Goal: Task Accomplishment & Management: Use online tool/utility

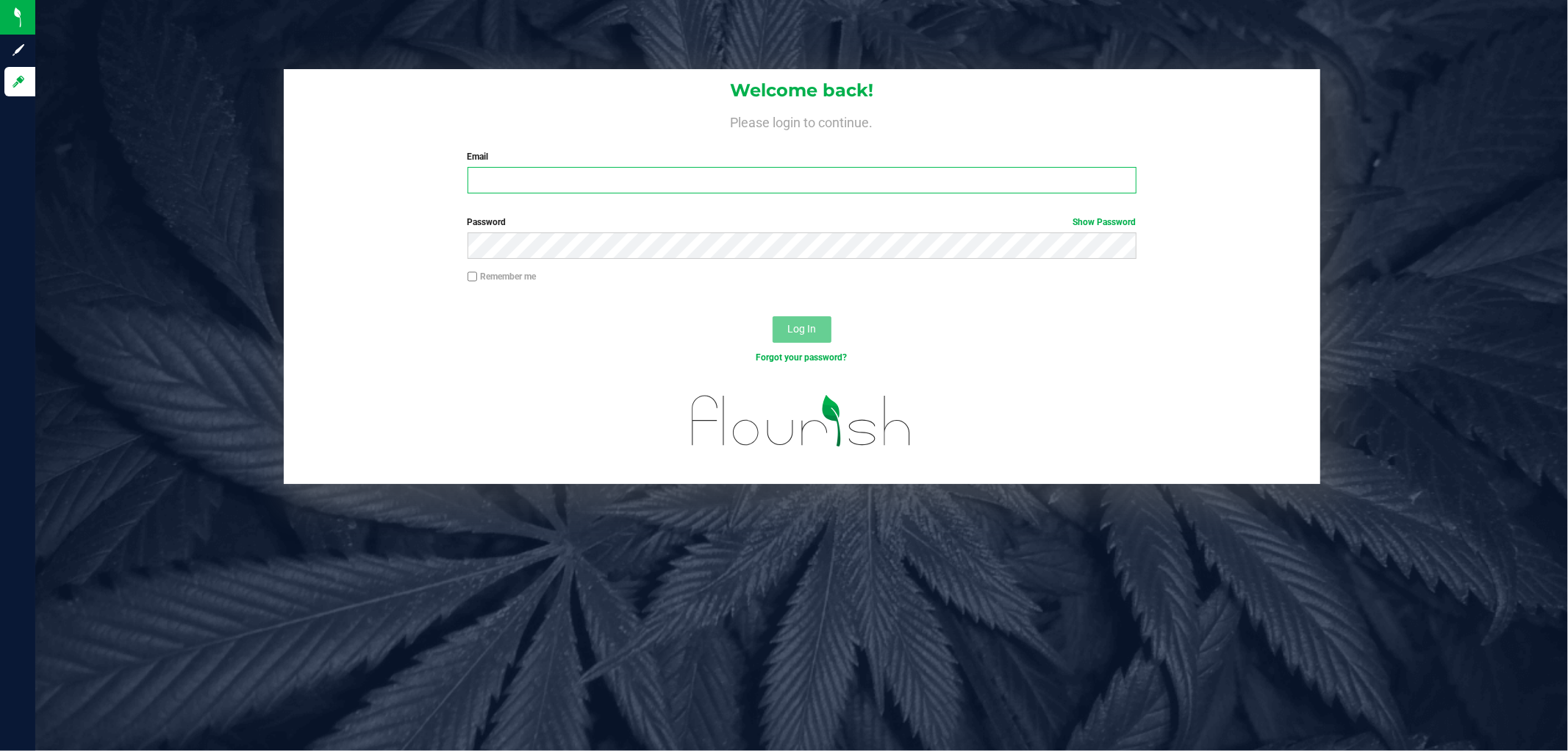
click at [586, 185] on input "Email" at bounding box center [802, 180] width 669 height 26
type input "[EMAIL_ADDRESS][DOMAIN_NAME]"
click at [773, 316] on button "Log In" at bounding box center [802, 329] width 59 height 26
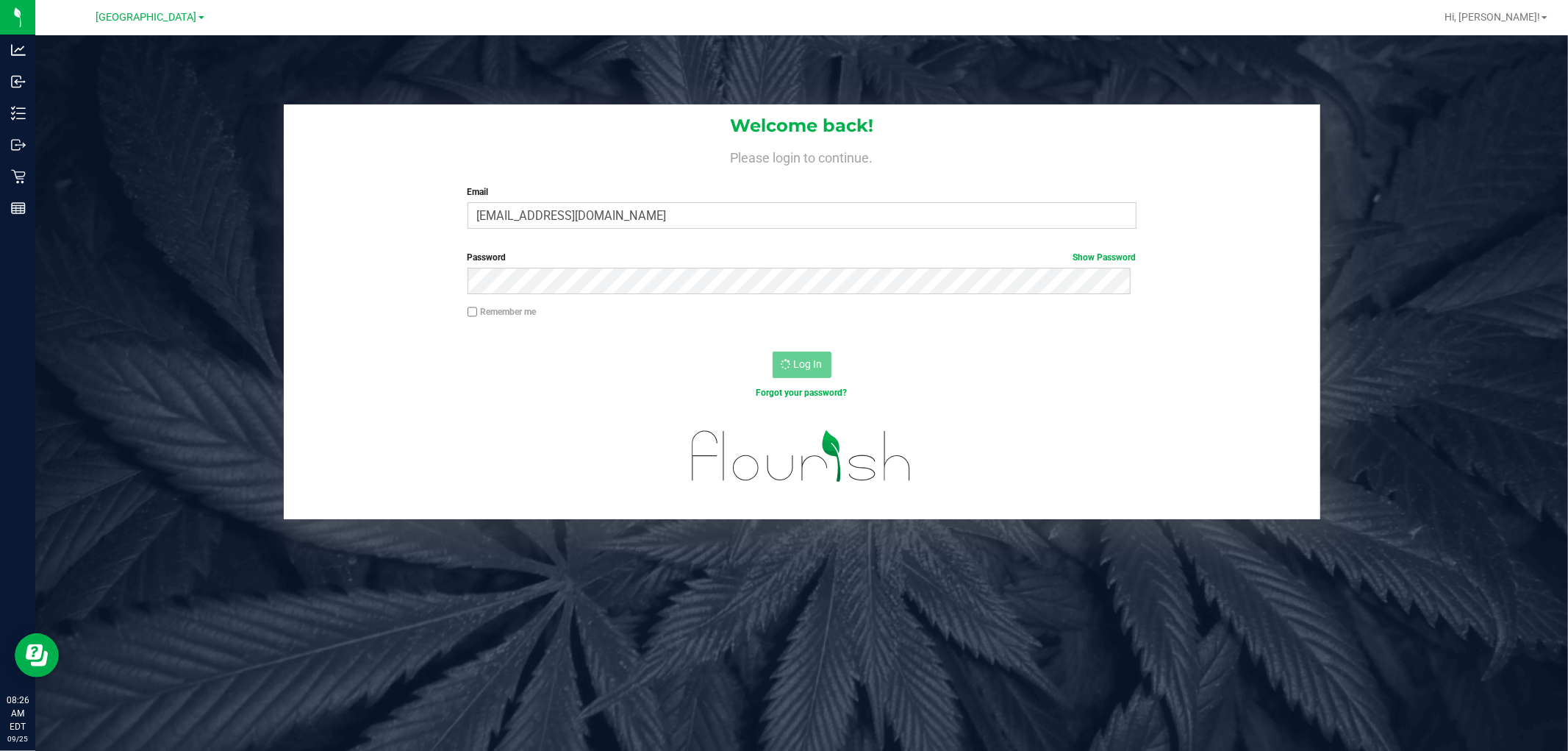
click at [1075, 537] on div "Welcome back! Please login to continue. Email ckaman@liveparallel.com Required …" at bounding box center [802, 411] width 1533 height 751
click at [359, 513] on div at bounding box center [802, 467] width 1037 height 104
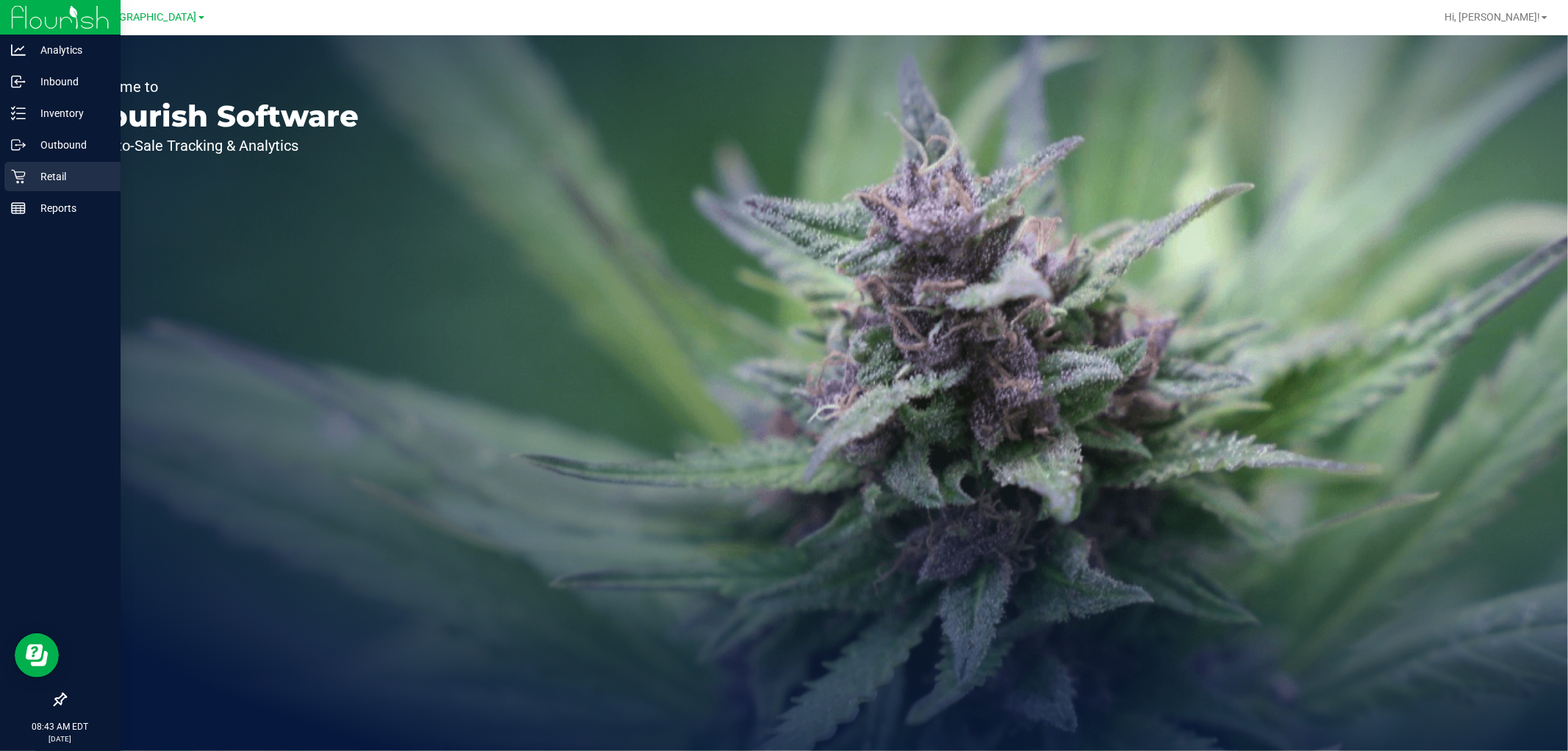
click at [56, 184] on p "Retail" at bounding box center [70, 176] width 88 height 18
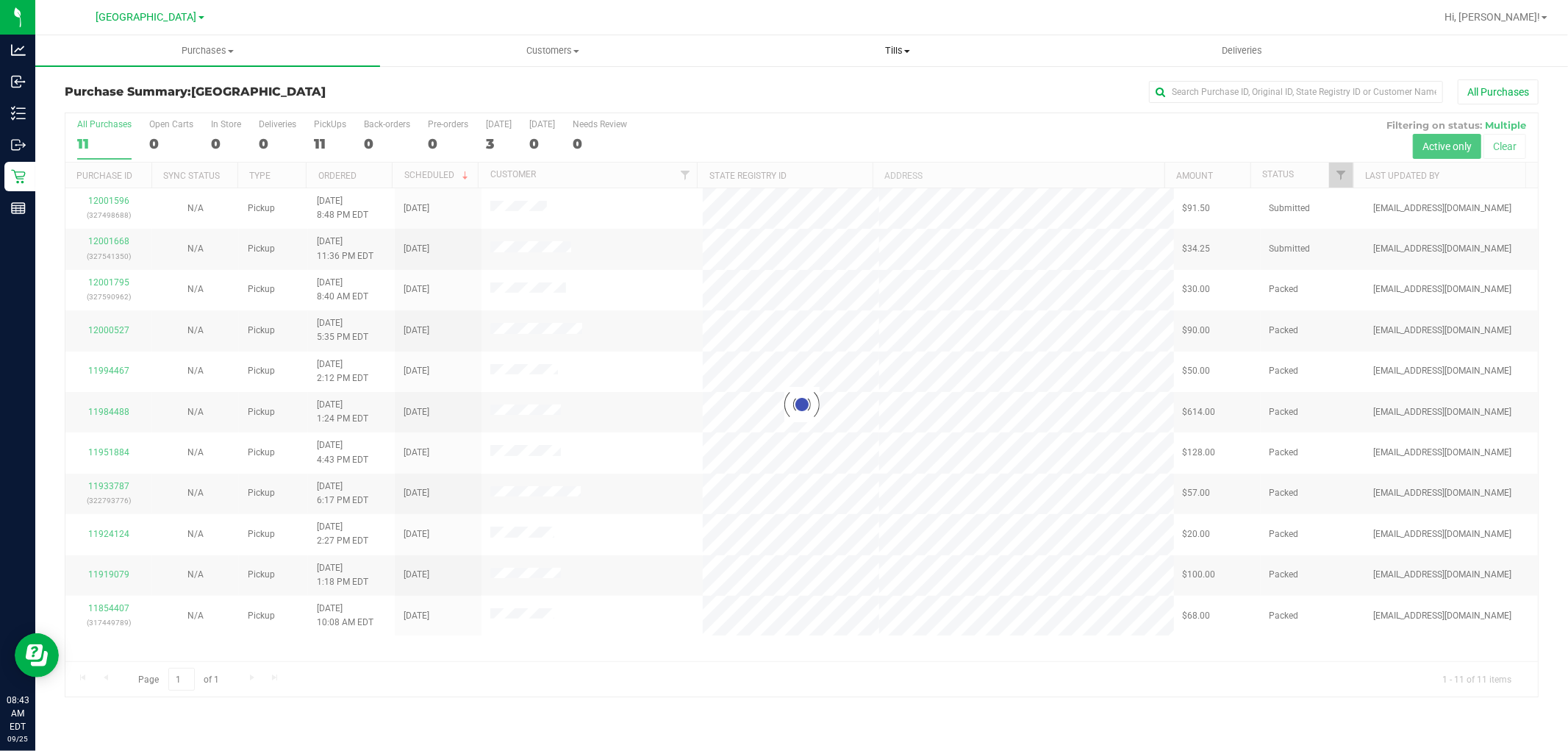
click at [894, 48] on span "Tills" at bounding box center [897, 51] width 344 height 13
click at [843, 89] on li "Manage tills" at bounding box center [897, 89] width 344 height 18
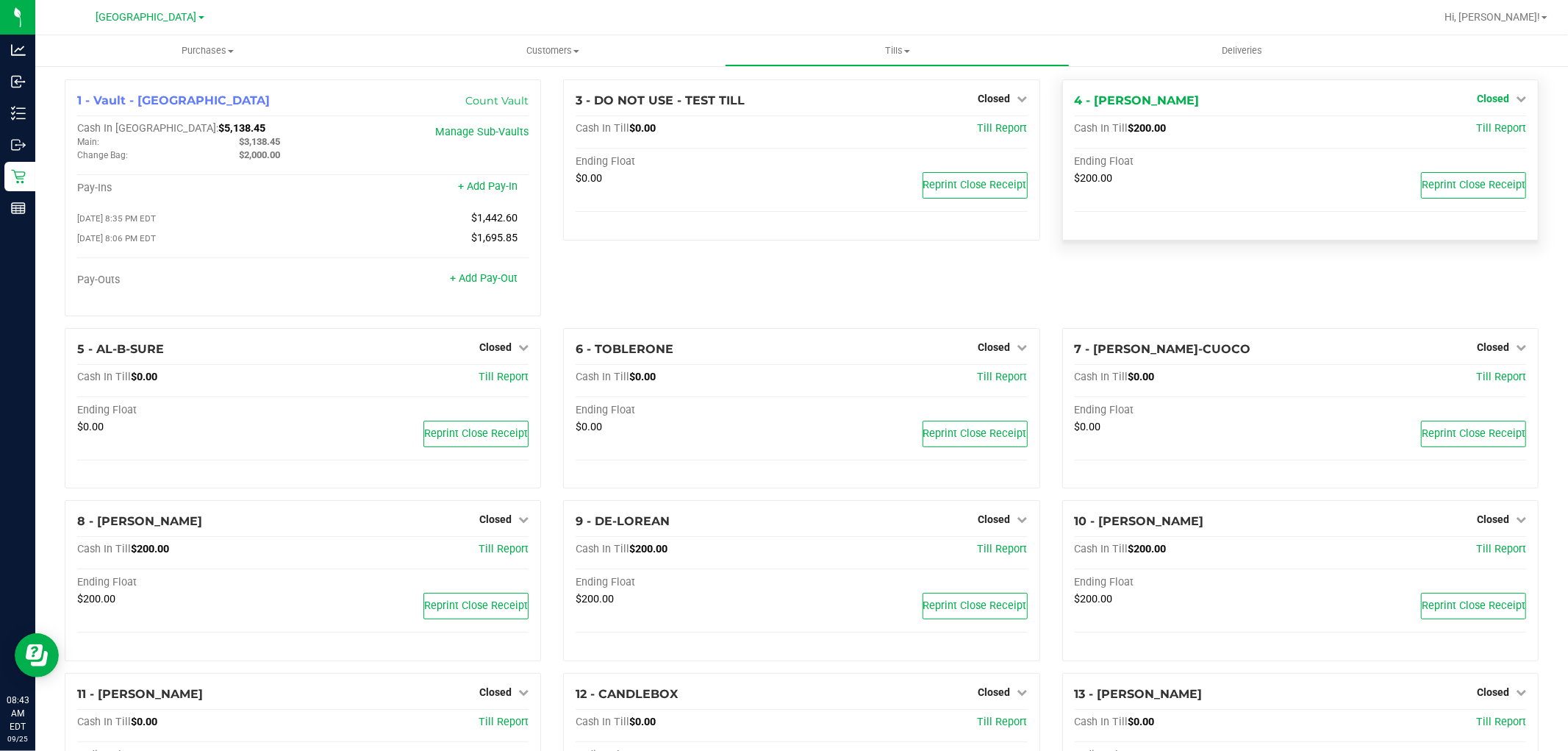
click at [1481, 100] on span "Closed" at bounding box center [1494, 98] width 33 height 11
click at [1481, 123] on link "Open Till" at bounding box center [1493, 129] width 39 height 11
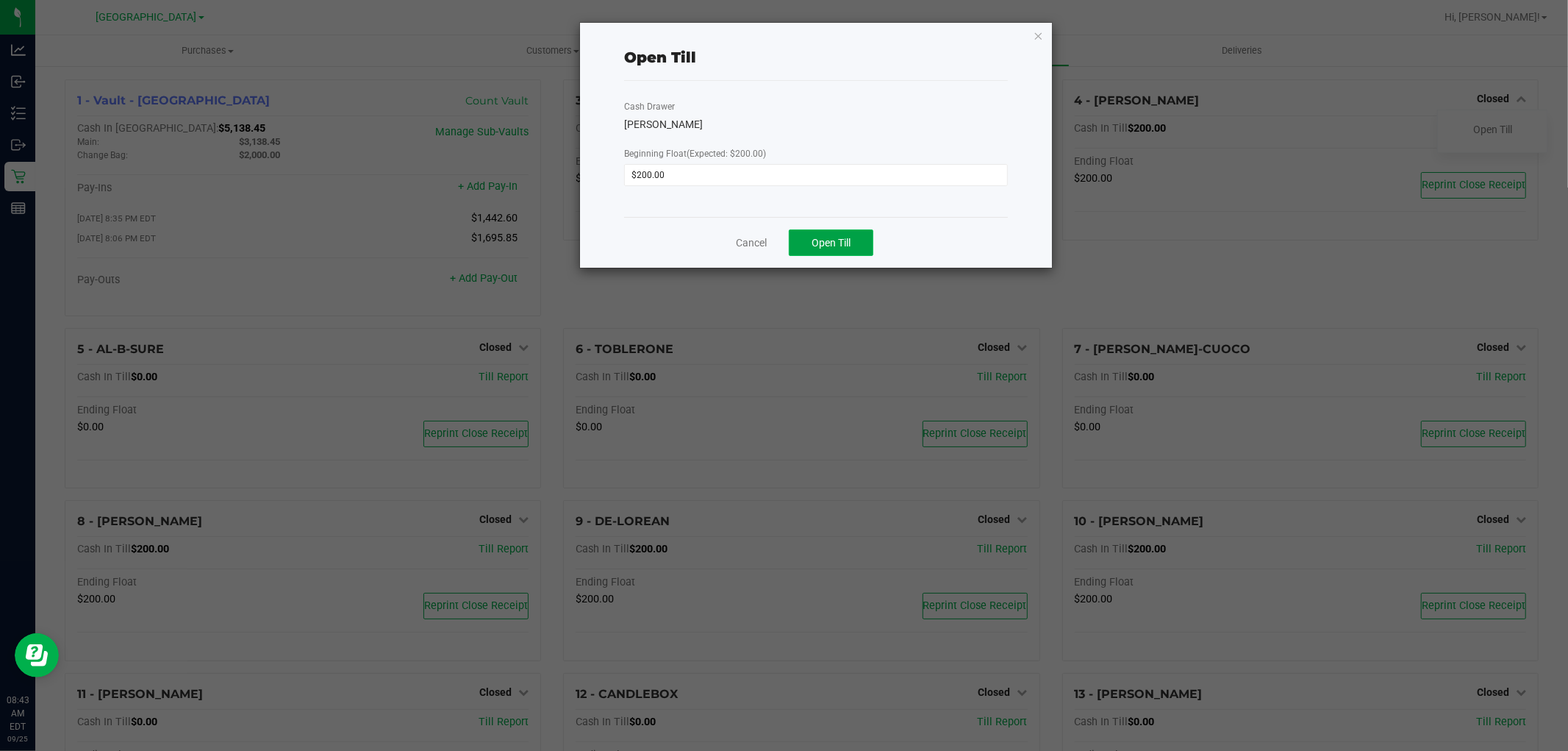
click at [838, 247] on span "Open Till" at bounding box center [831, 242] width 39 height 11
click at [1041, 33] on icon "button" at bounding box center [1038, 35] width 11 height 18
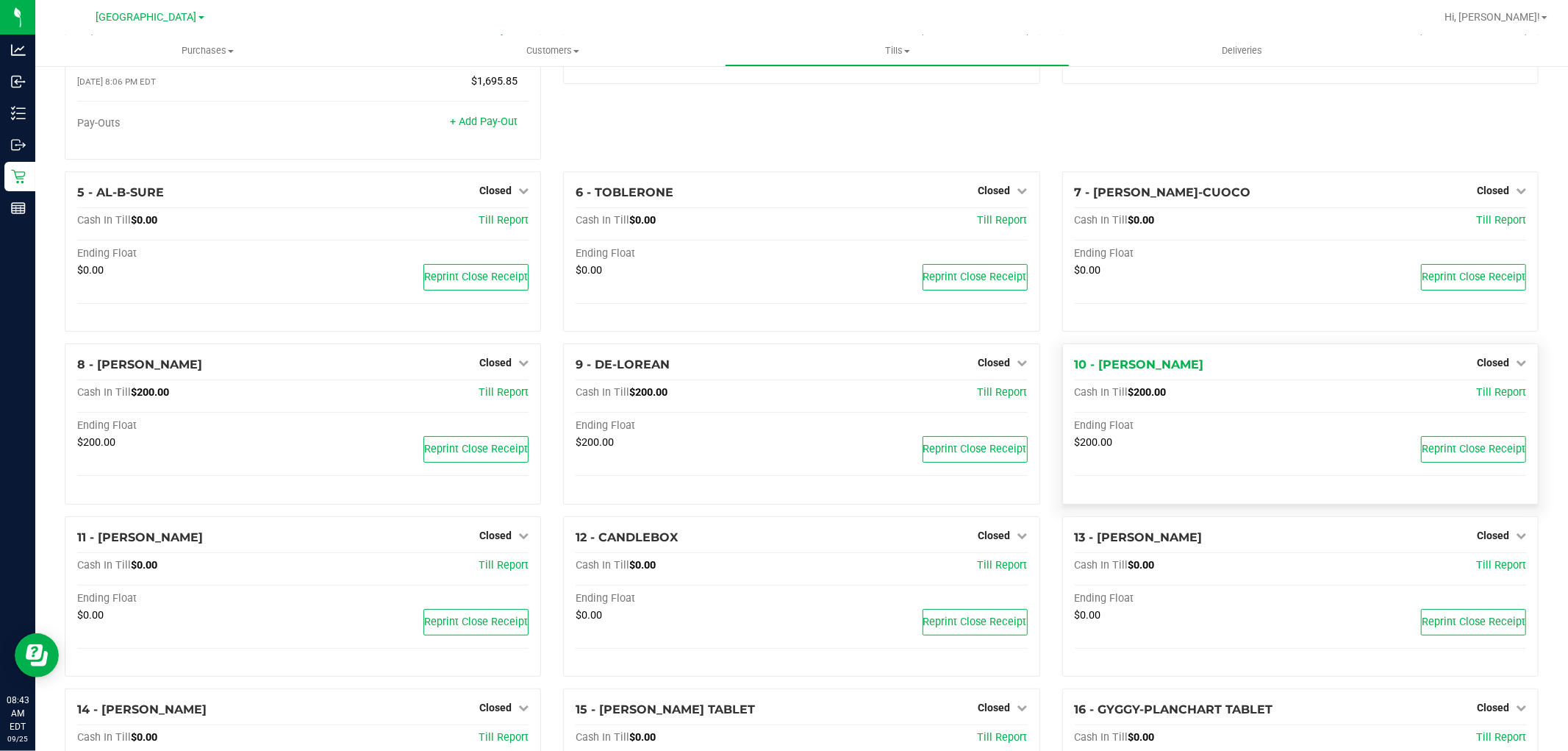
scroll to position [163, 0]
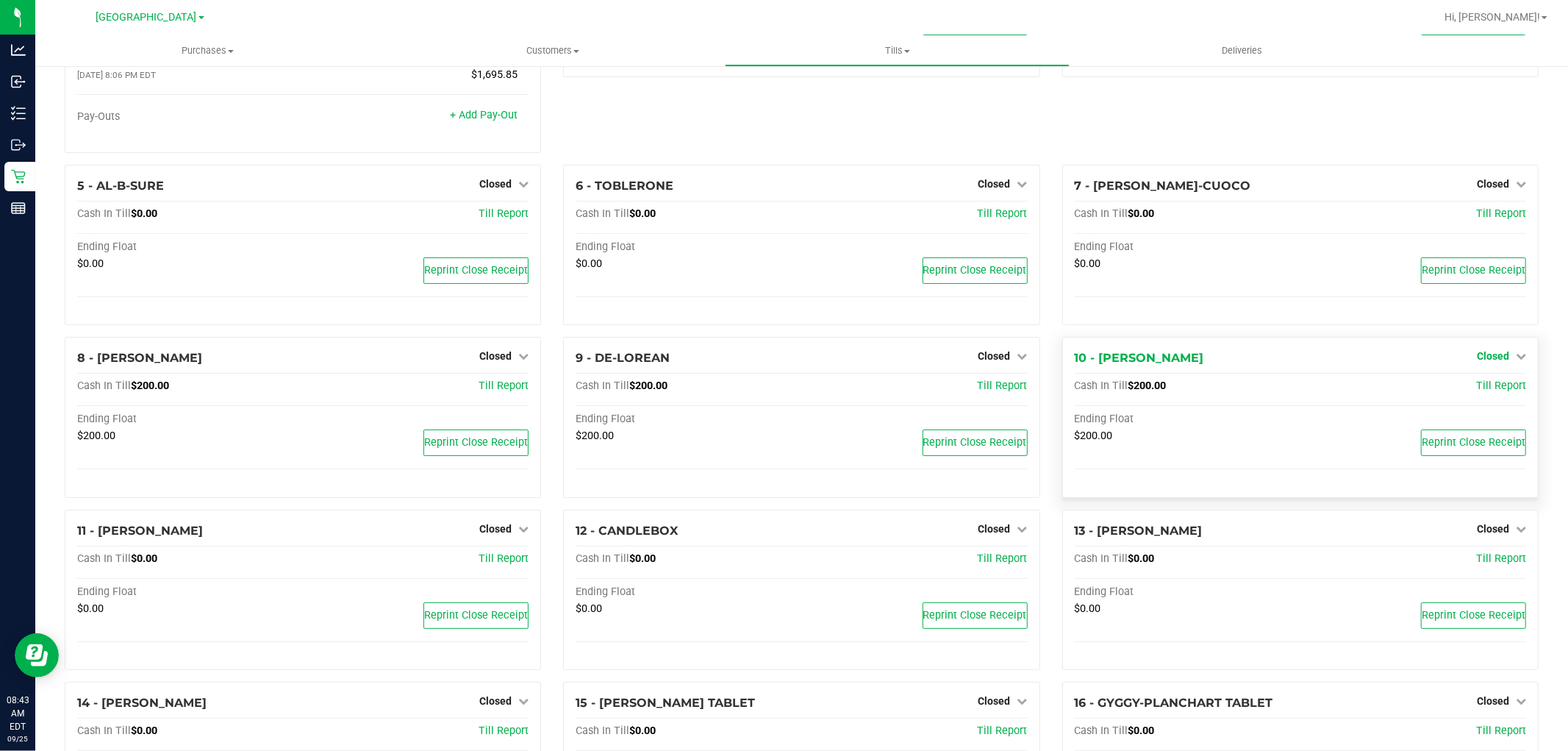
click at [1477, 355] on span "Closed" at bounding box center [1494, 356] width 33 height 11
click at [1473, 390] on link "Open Till" at bounding box center [1493, 387] width 39 height 11
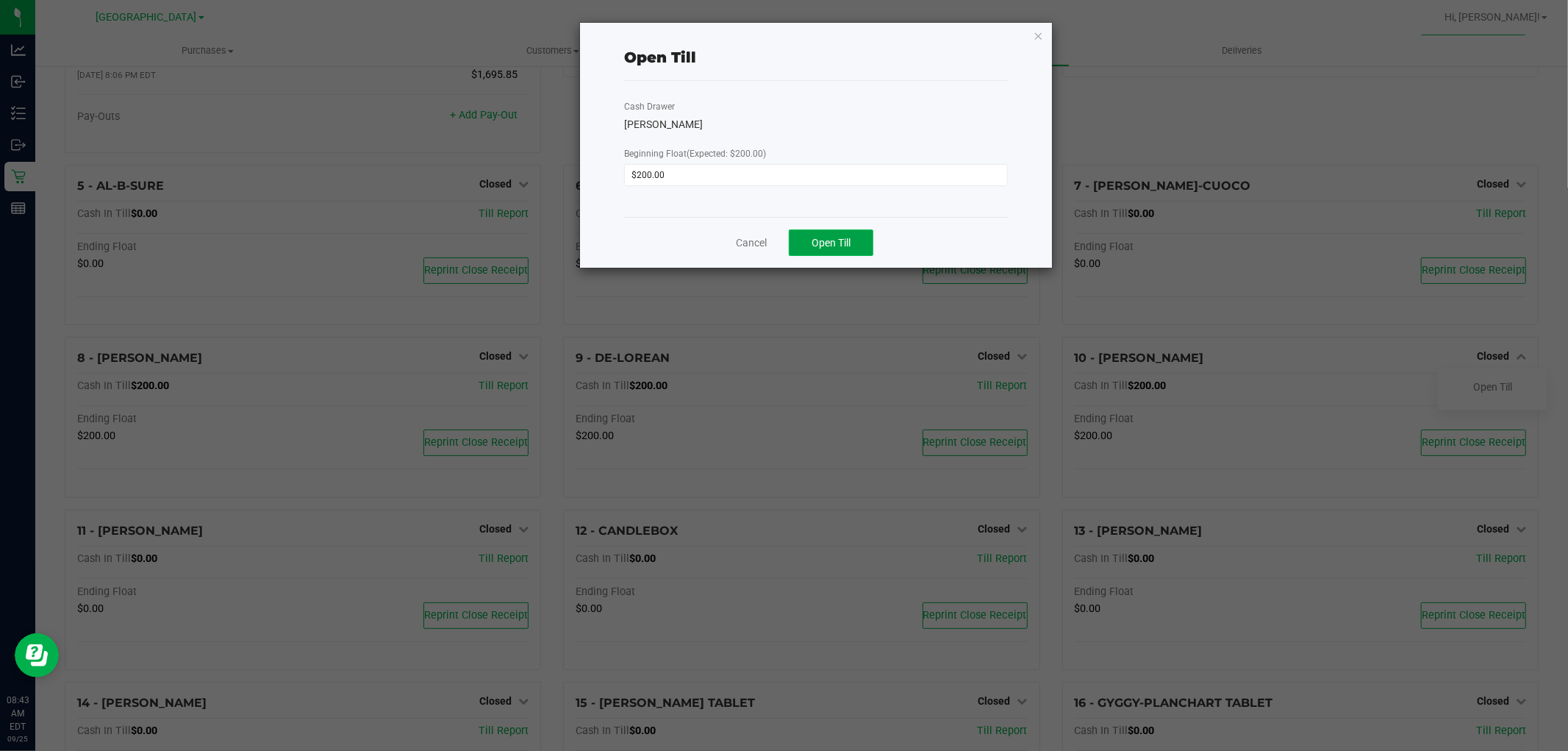
click at [827, 237] on span "Open Till" at bounding box center [831, 242] width 39 height 11
click at [1038, 28] on icon "button" at bounding box center [1038, 35] width 11 height 18
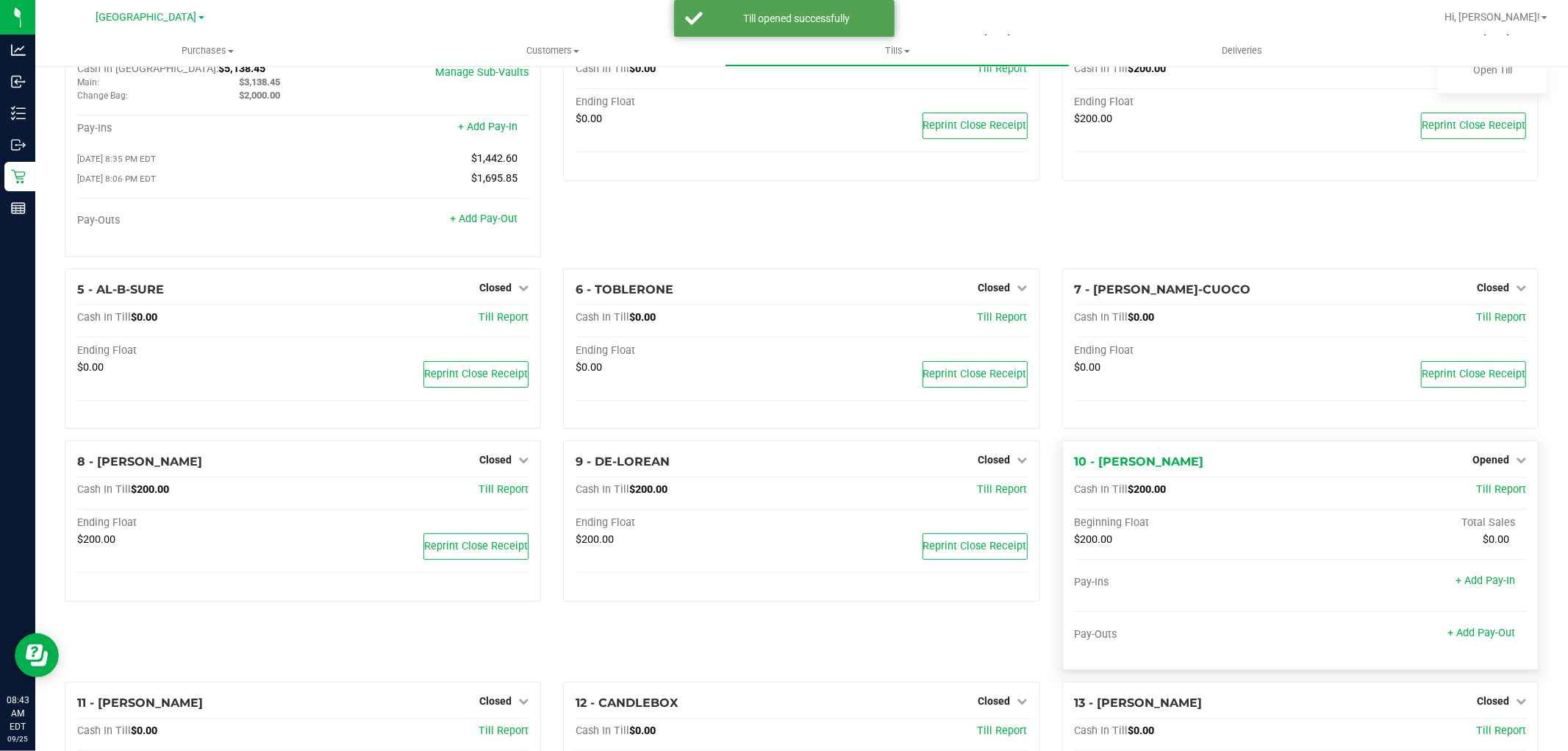
scroll to position [0, 0]
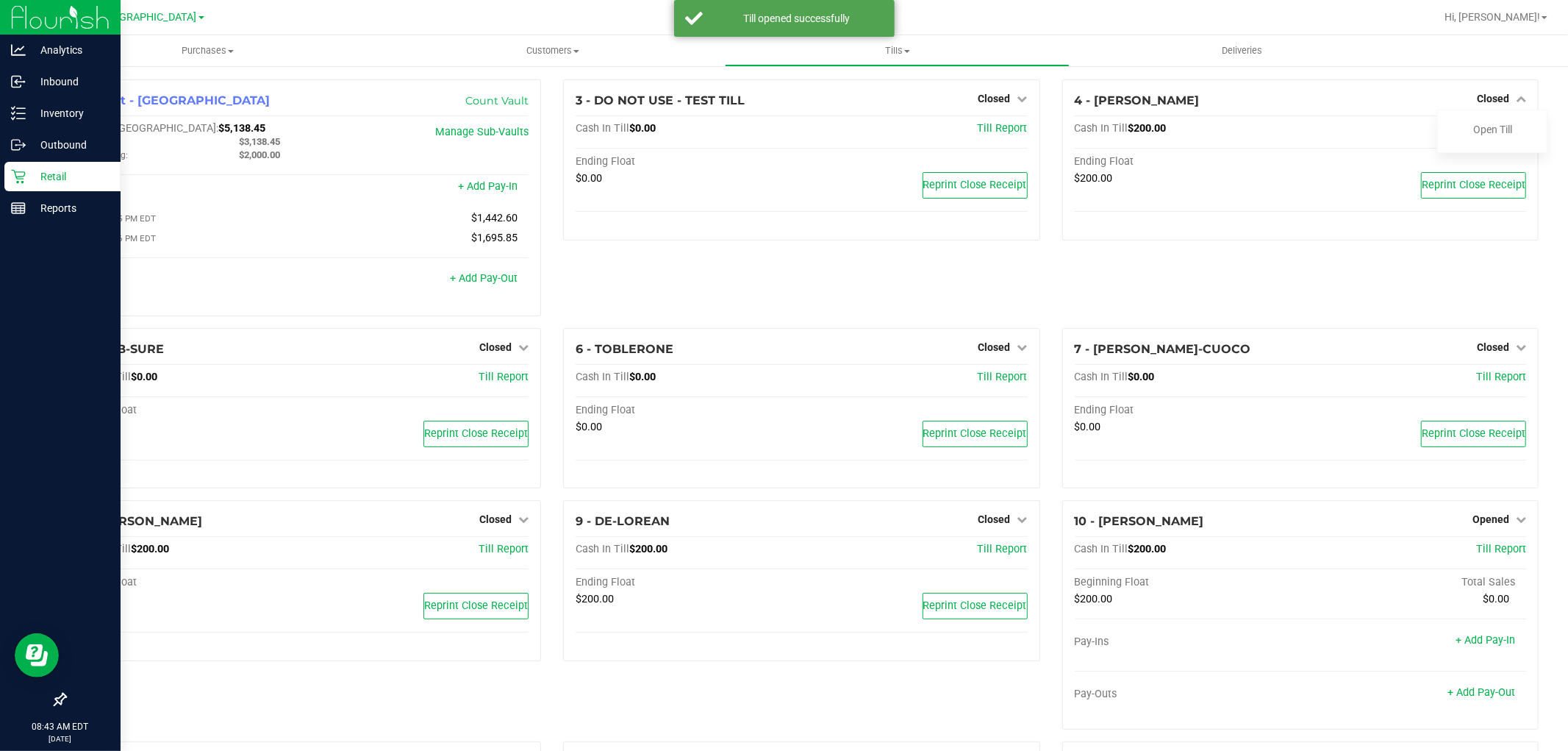
click at [29, 174] on p "Retail" at bounding box center [70, 176] width 88 height 18
